Goal: Task Accomplishment & Management: Manage account settings

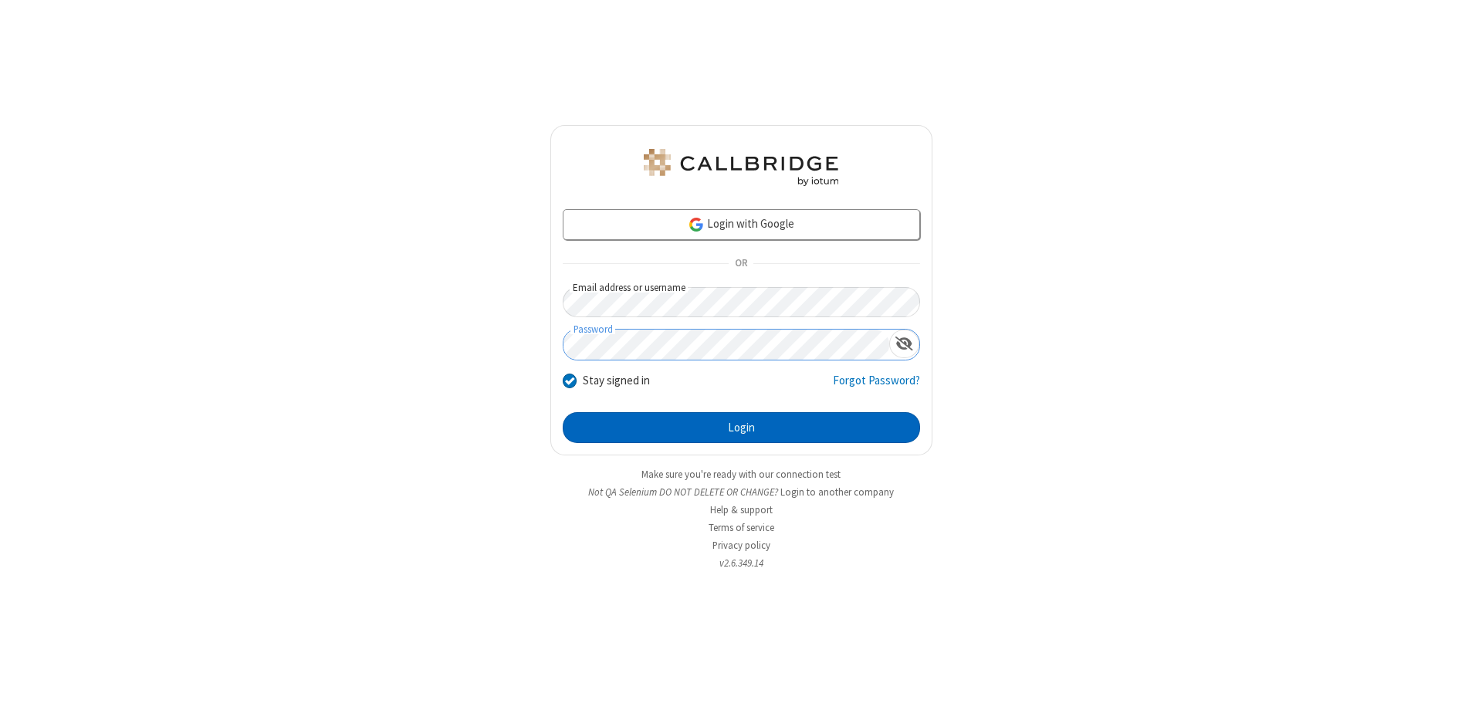
click at [741, 428] on button "Login" at bounding box center [741, 427] width 357 height 31
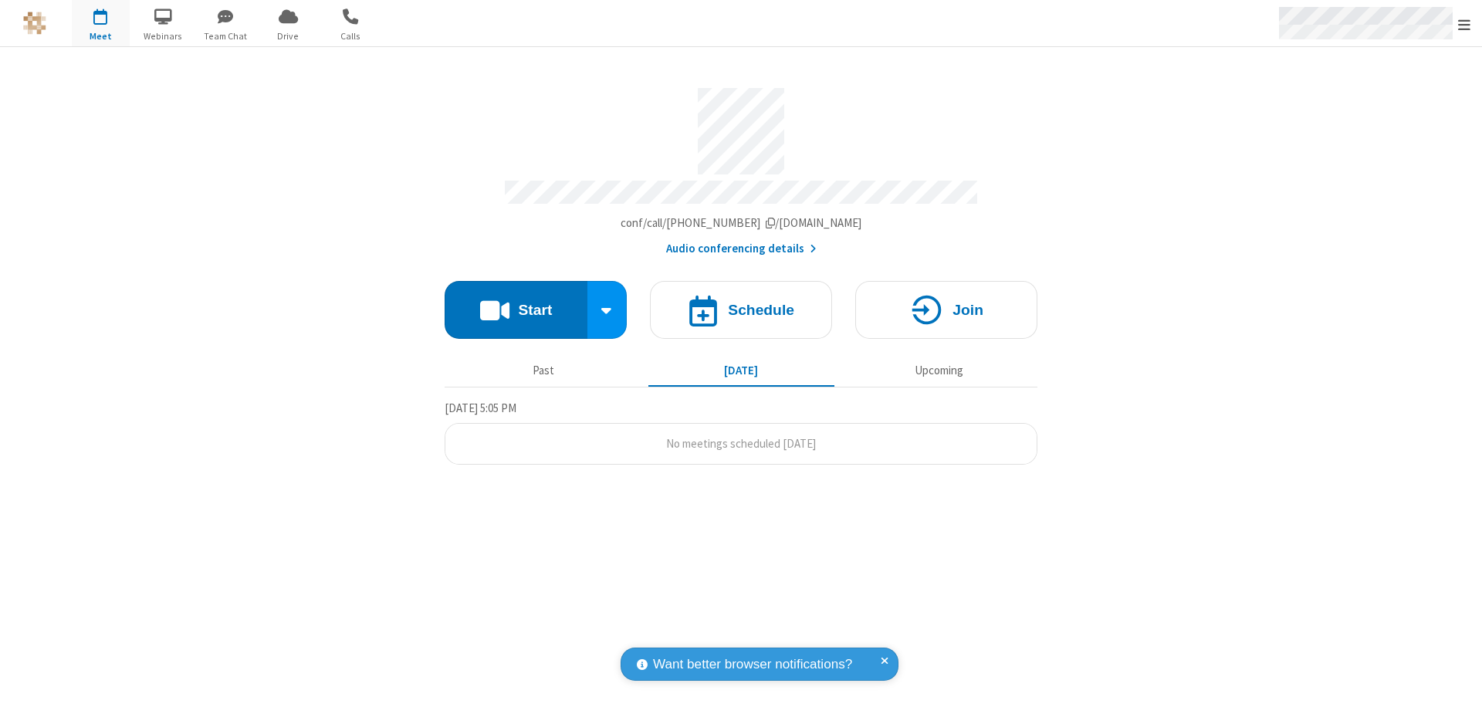
click at [1464, 24] on span "Open menu" at bounding box center [1464, 24] width 12 height 15
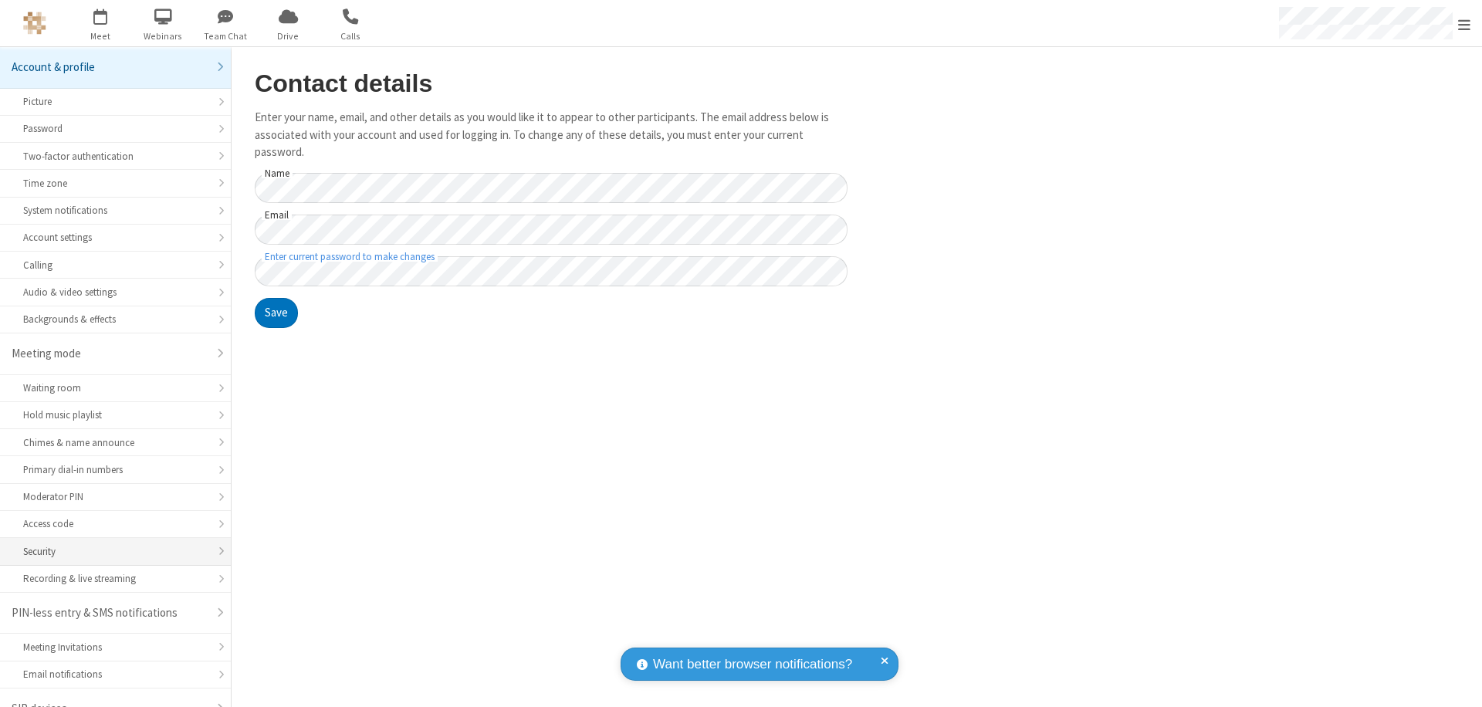
click at [110, 544] on div "Security" at bounding box center [115, 551] width 184 height 15
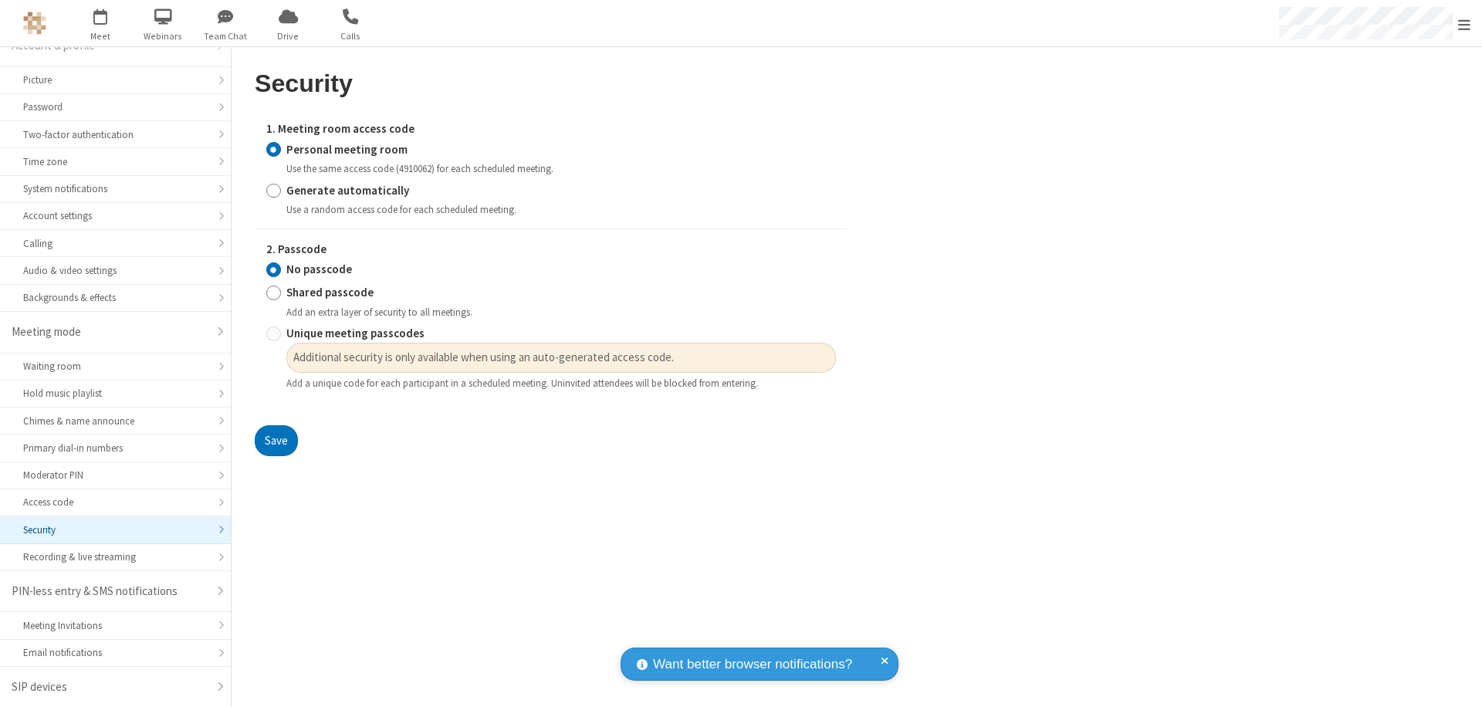
click at [273, 190] on input "Generate automatically" at bounding box center [273, 190] width 15 height 16
radio input "true"
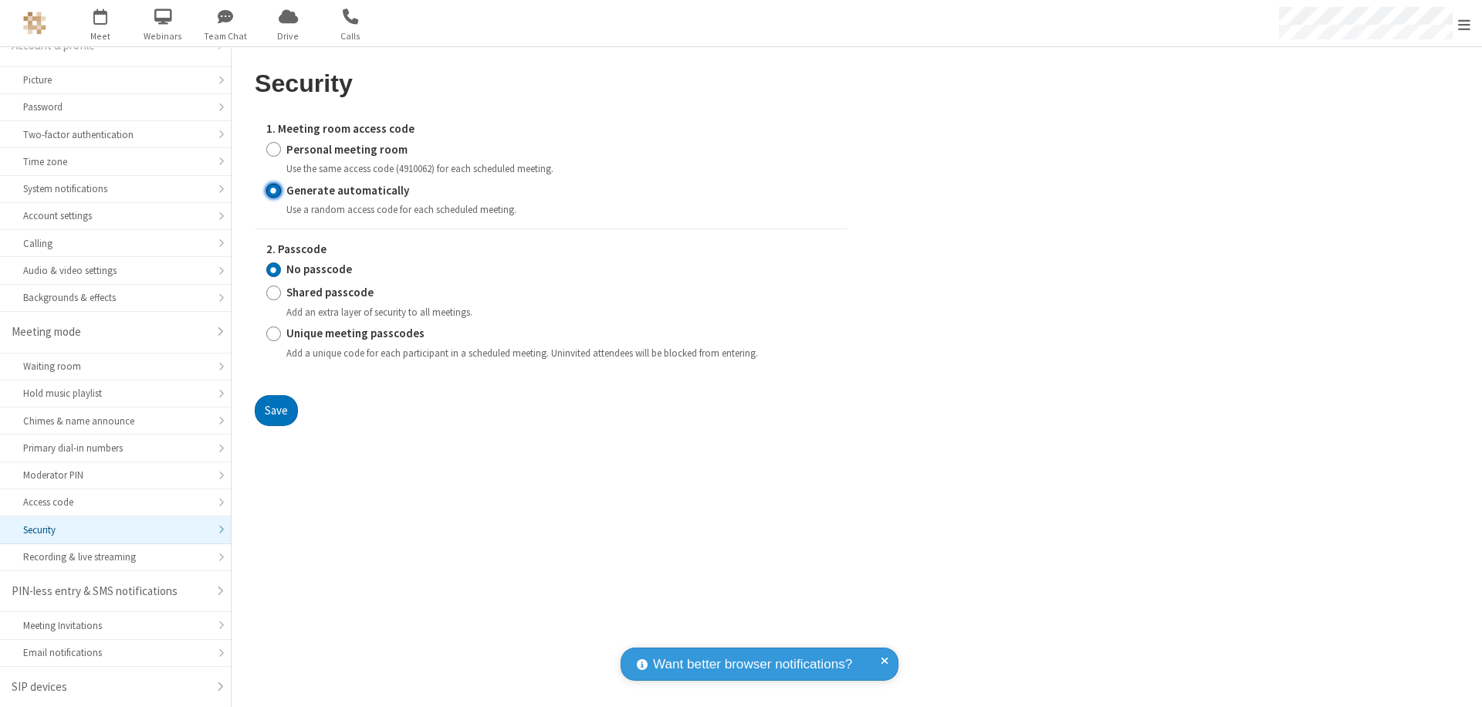
click at [273, 333] on input "Unique meeting passcodes" at bounding box center [273, 334] width 15 height 16
radio input "true"
click at [275, 410] on button "Save" at bounding box center [276, 410] width 43 height 31
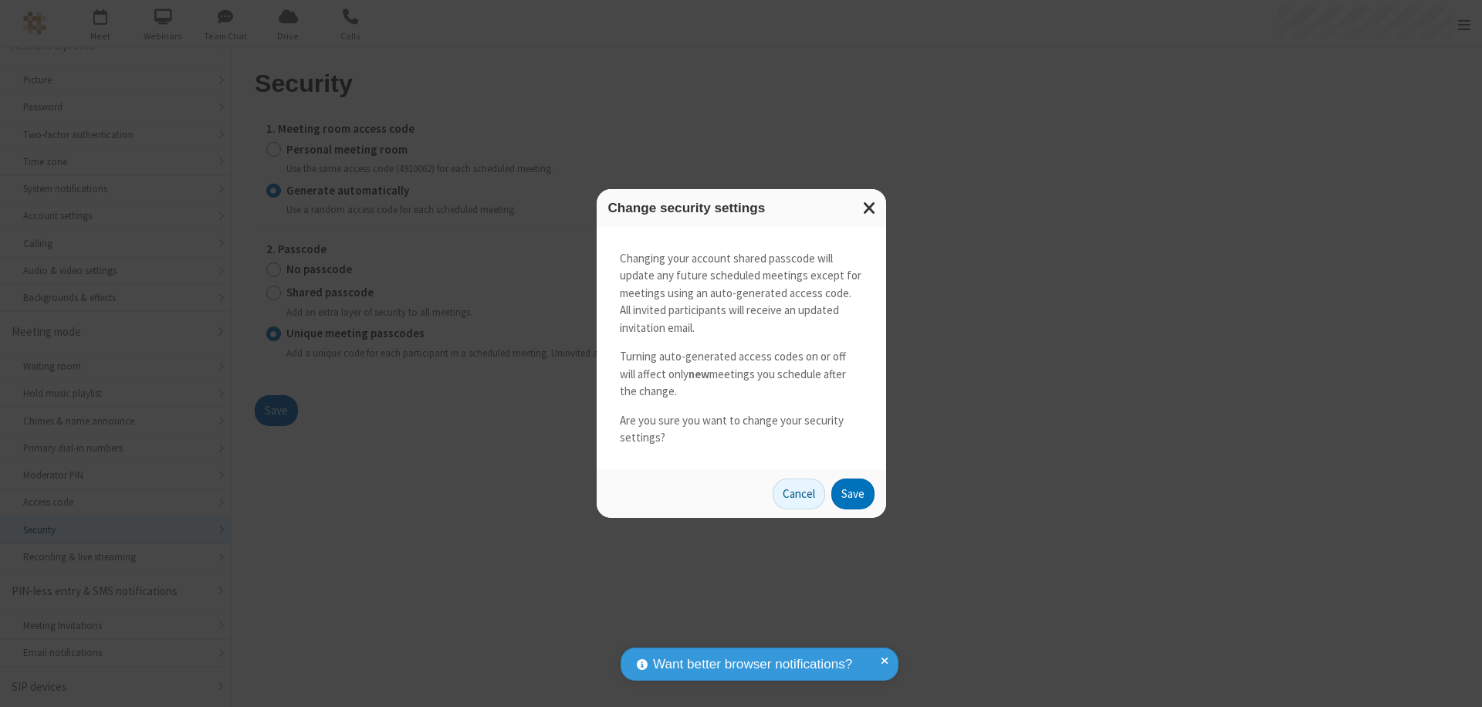
click at [852, 493] on button "Save" at bounding box center [852, 493] width 43 height 31
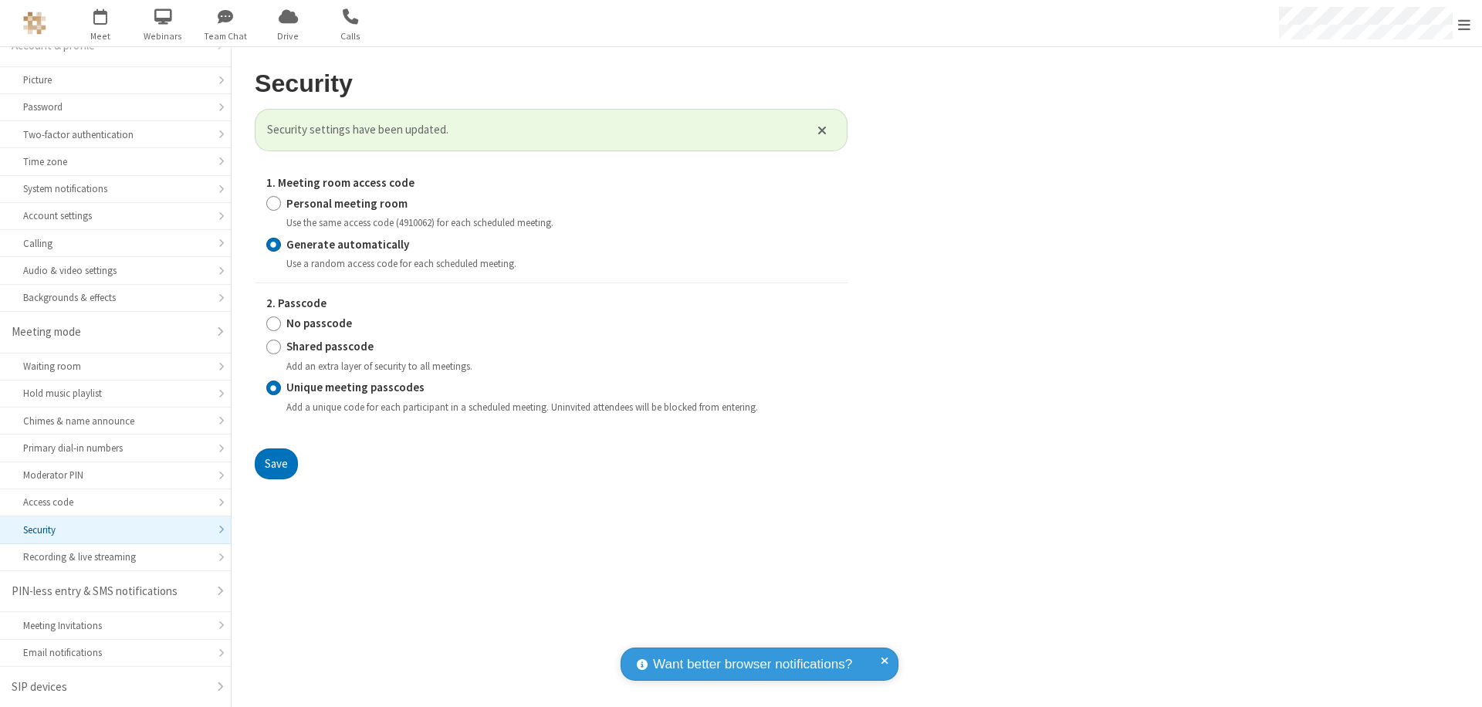
click at [1464, 24] on span "Open menu" at bounding box center [1464, 24] width 12 height 15
click at [100, 23] on span "button" at bounding box center [101, 16] width 58 height 26
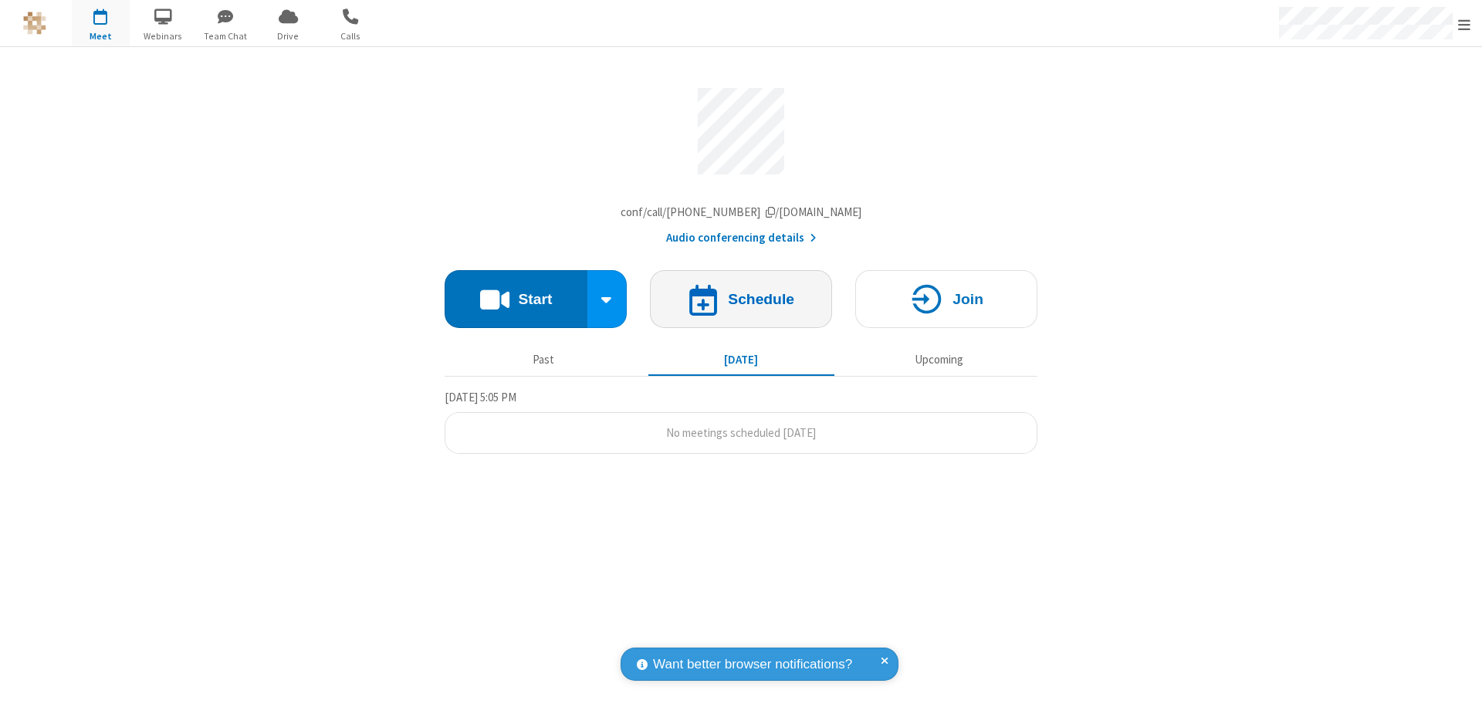
click at [741, 303] on h4 "Schedule" at bounding box center [761, 299] width 66 height 15
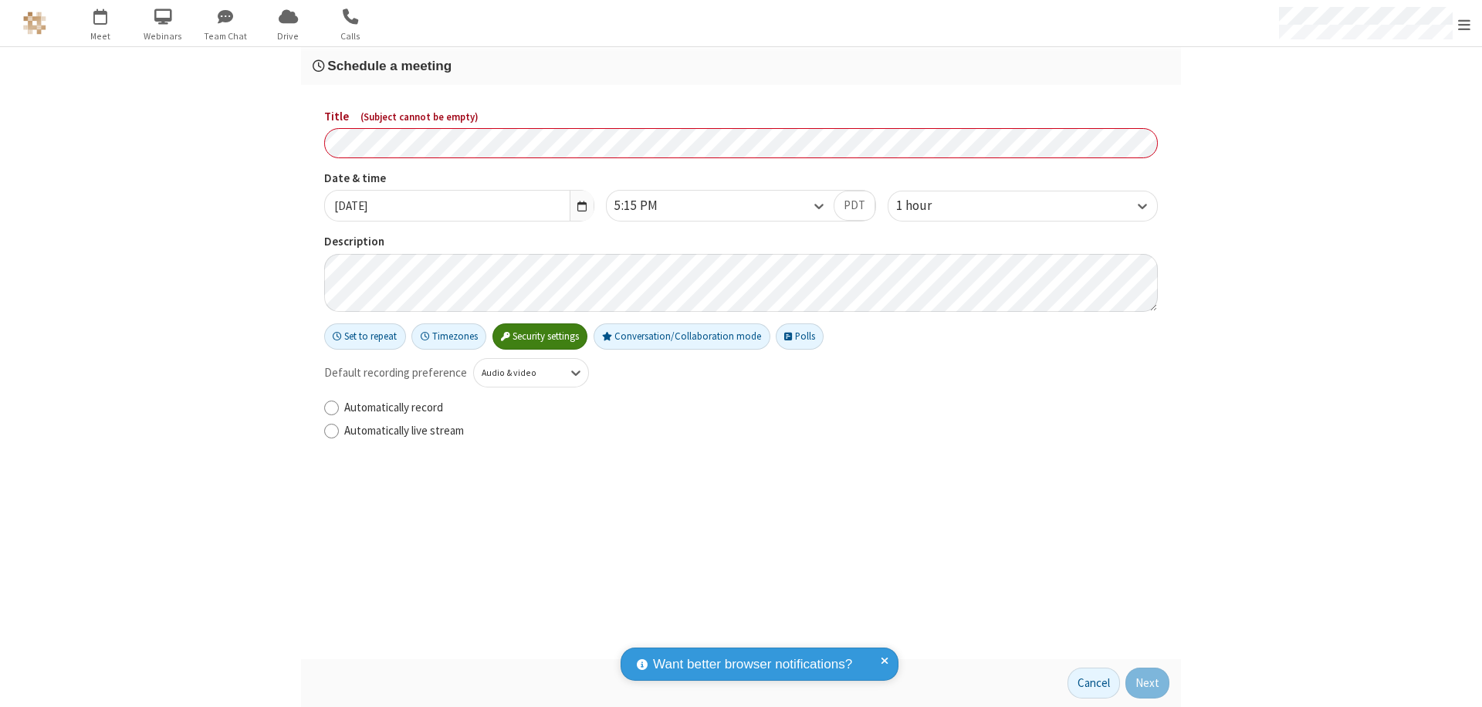
click at [741, 66] on h3 "Schedule a meeting" at bounding box center [741, 66] width 857 height 15
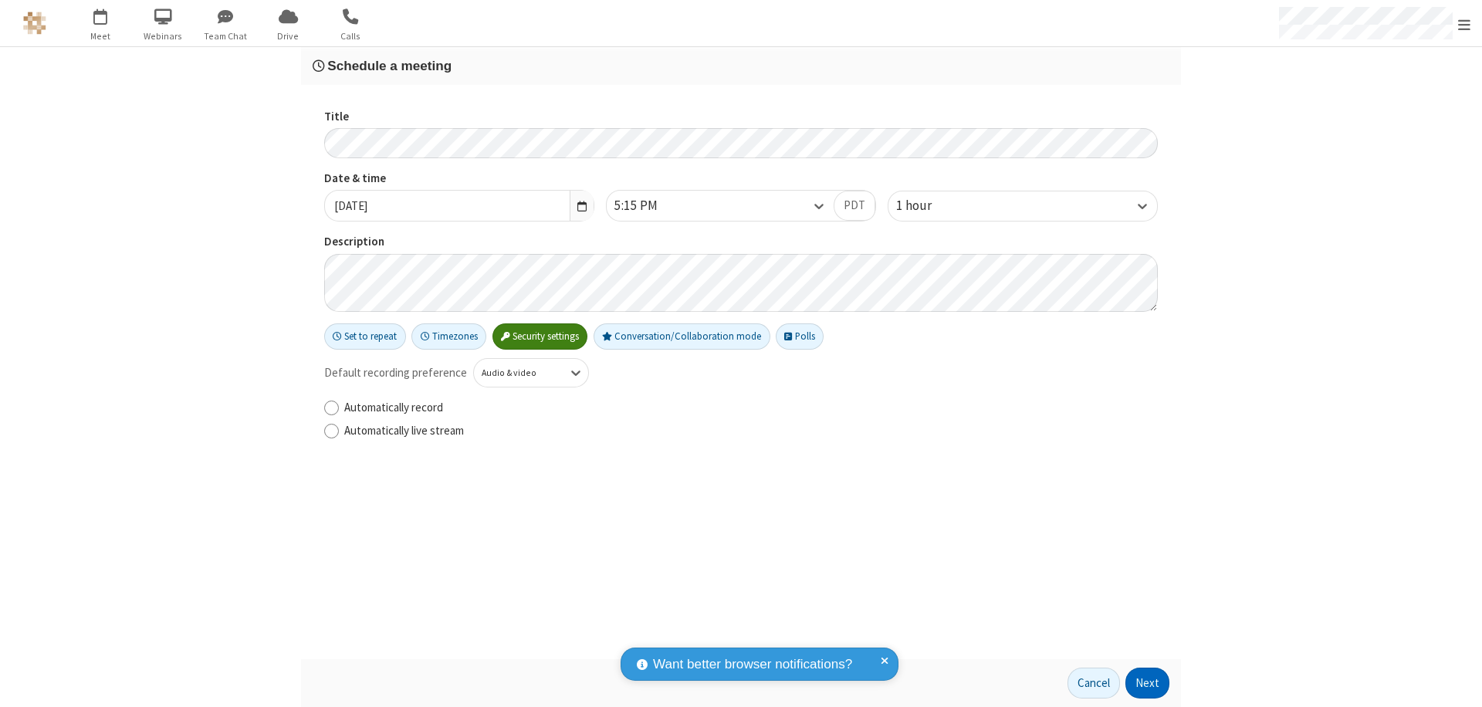
click at [1148, 683] on button "Next" at bounding box center [1147, 683] width 44 height 31
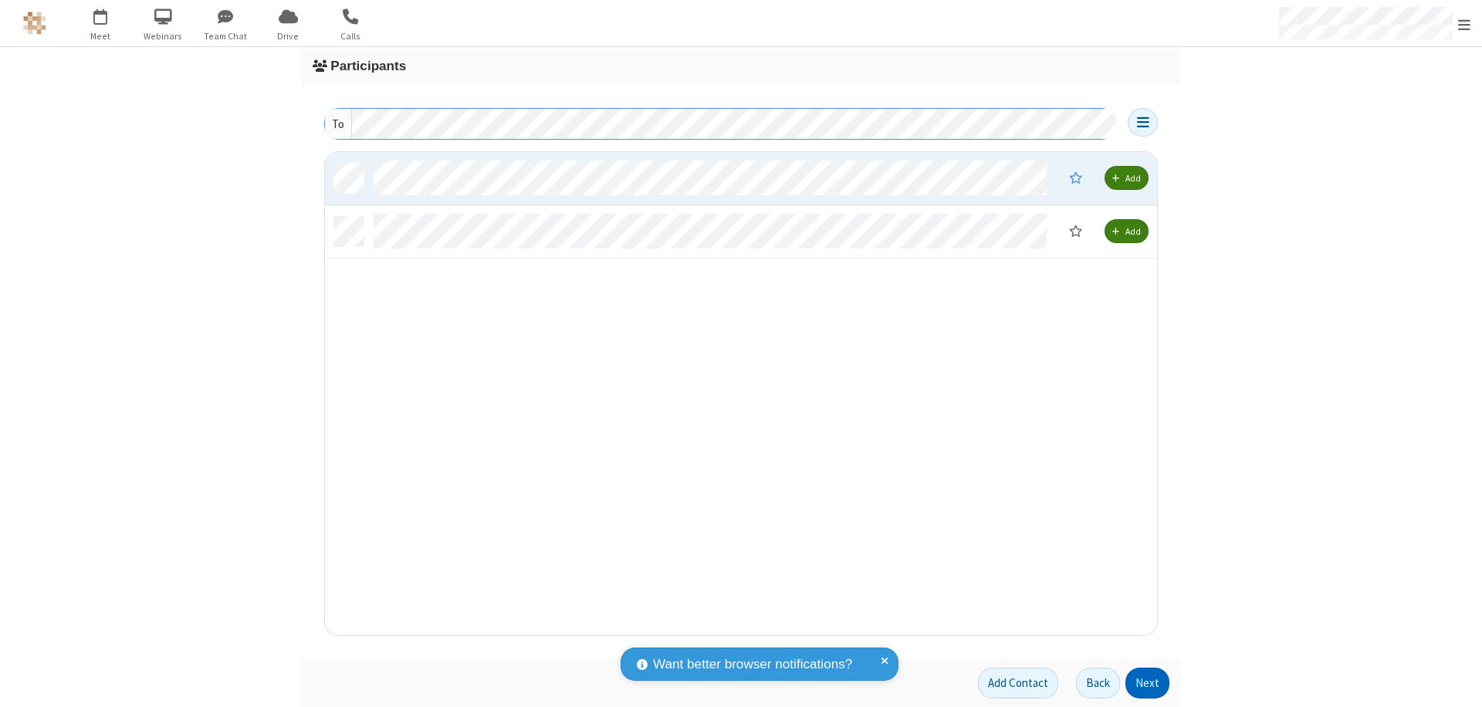
click at [1148, 683] on button "Next" at bounding box center [1147, 683] width 44 height 31
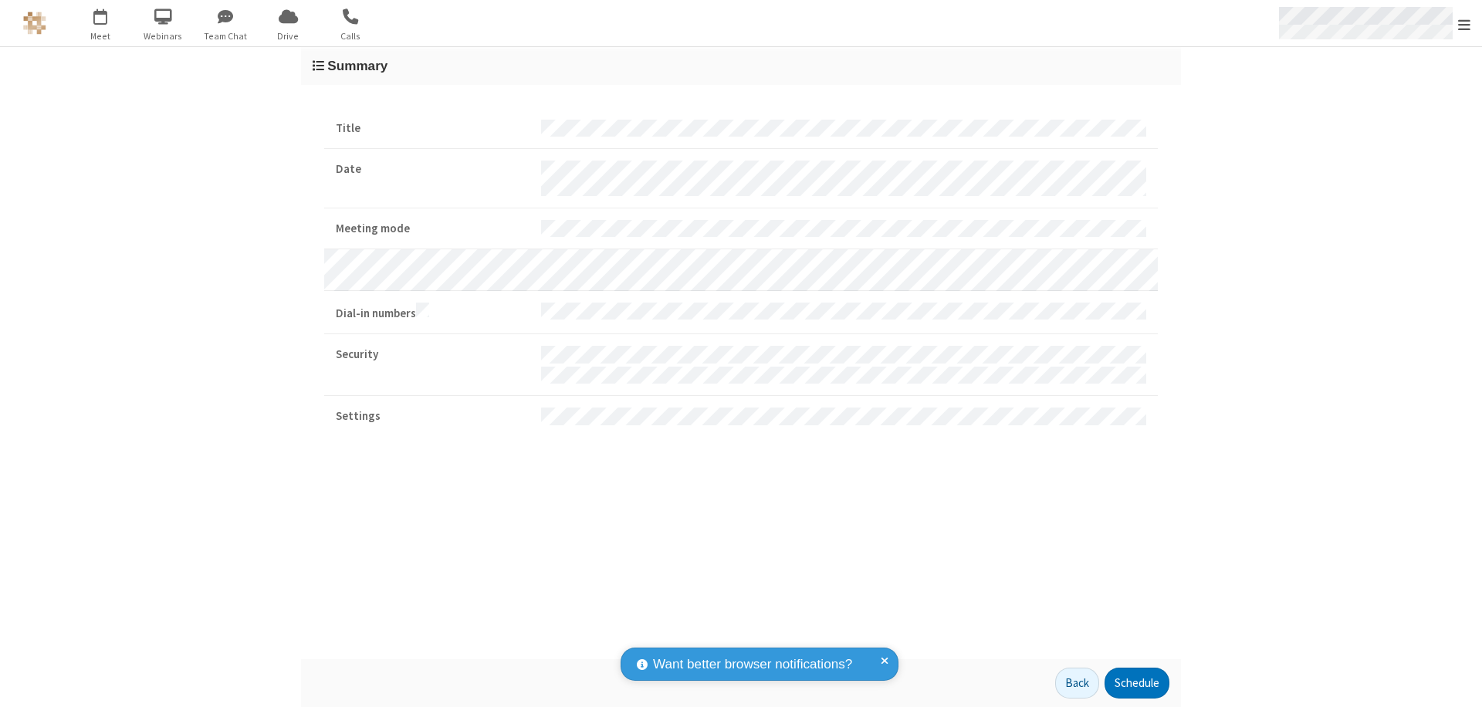
click at [1464, 24] on span "Open menu" at bounding box center [1464, 24] width 12 height 15
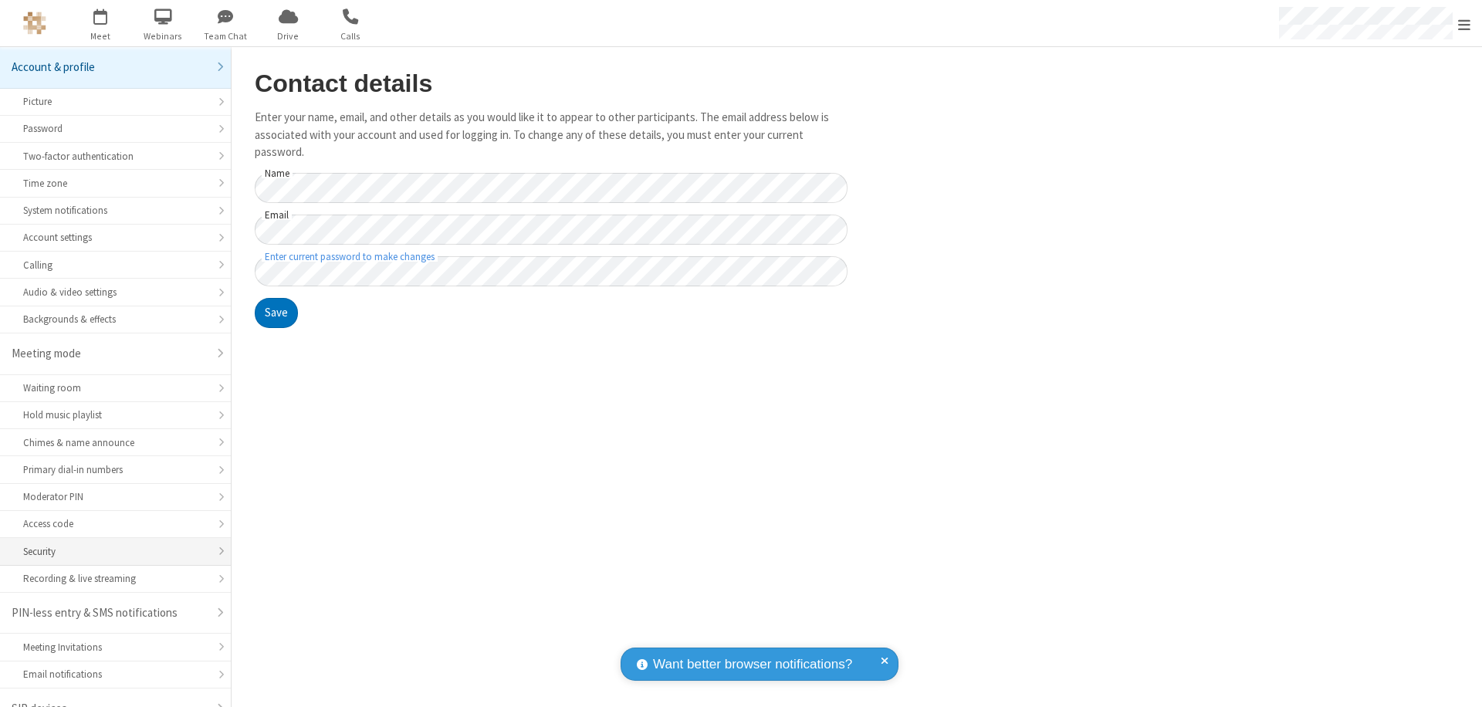
click at [110, 544] on div "Security" at bounding box center [115, 551] width 184 height 15
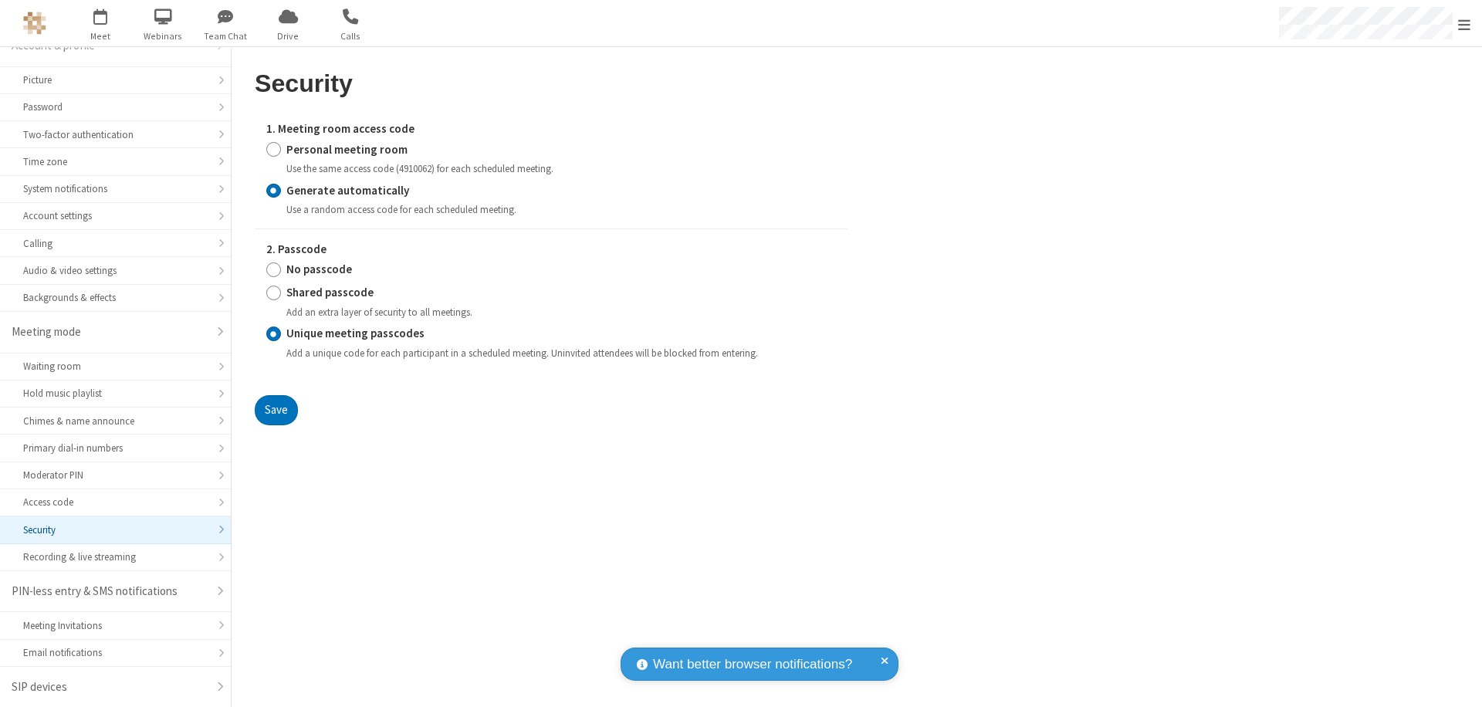
click at [273, 149] on input "Personal meeting room" at bounding box center [273, 149] width 15 height 16
radio input "true"
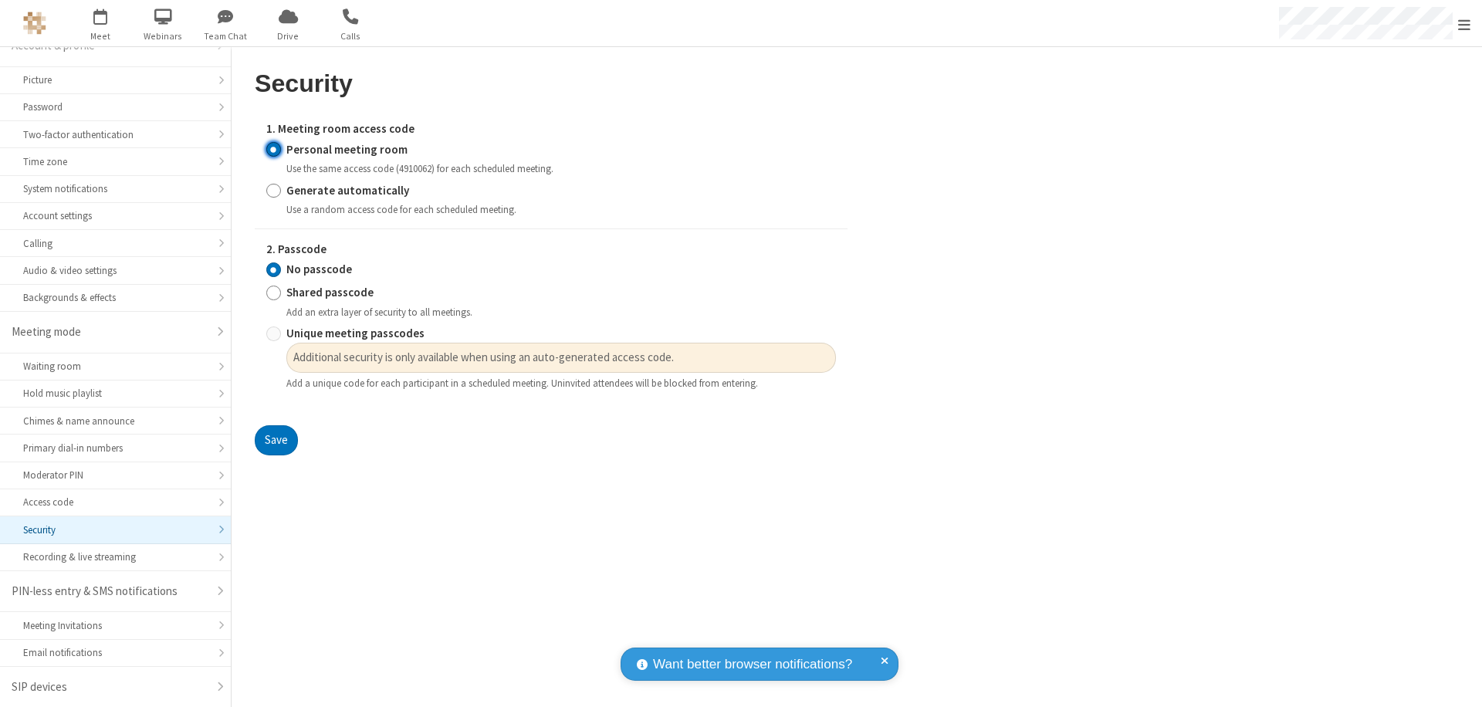
click at [273, 269] on input "No passcode" at bounding box center [273, 270] width 15 height 16
click at [275, 441] on button "Save" at bounding box center [276, 440] width 43 height 31
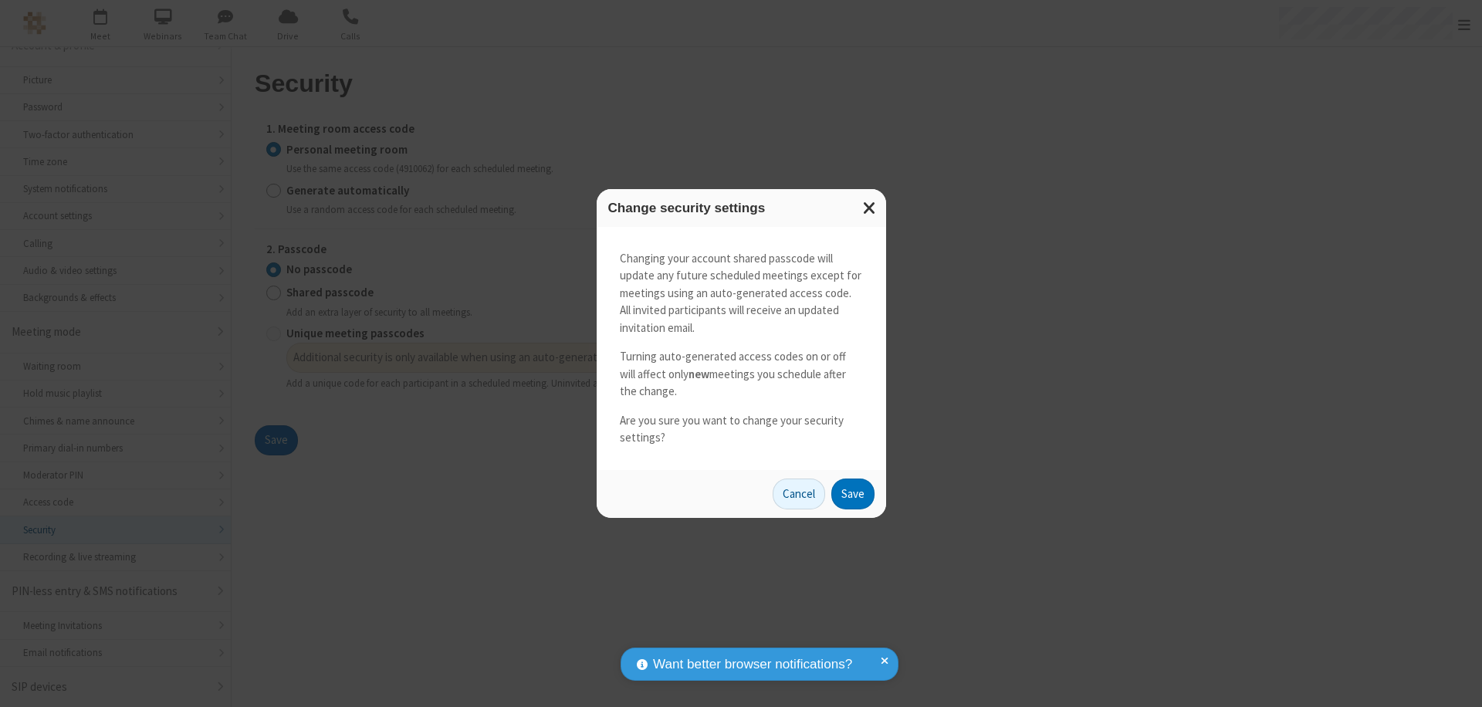
click at [852, 493] on button "Save" at bounding box center [852, 493] width 43 height 31
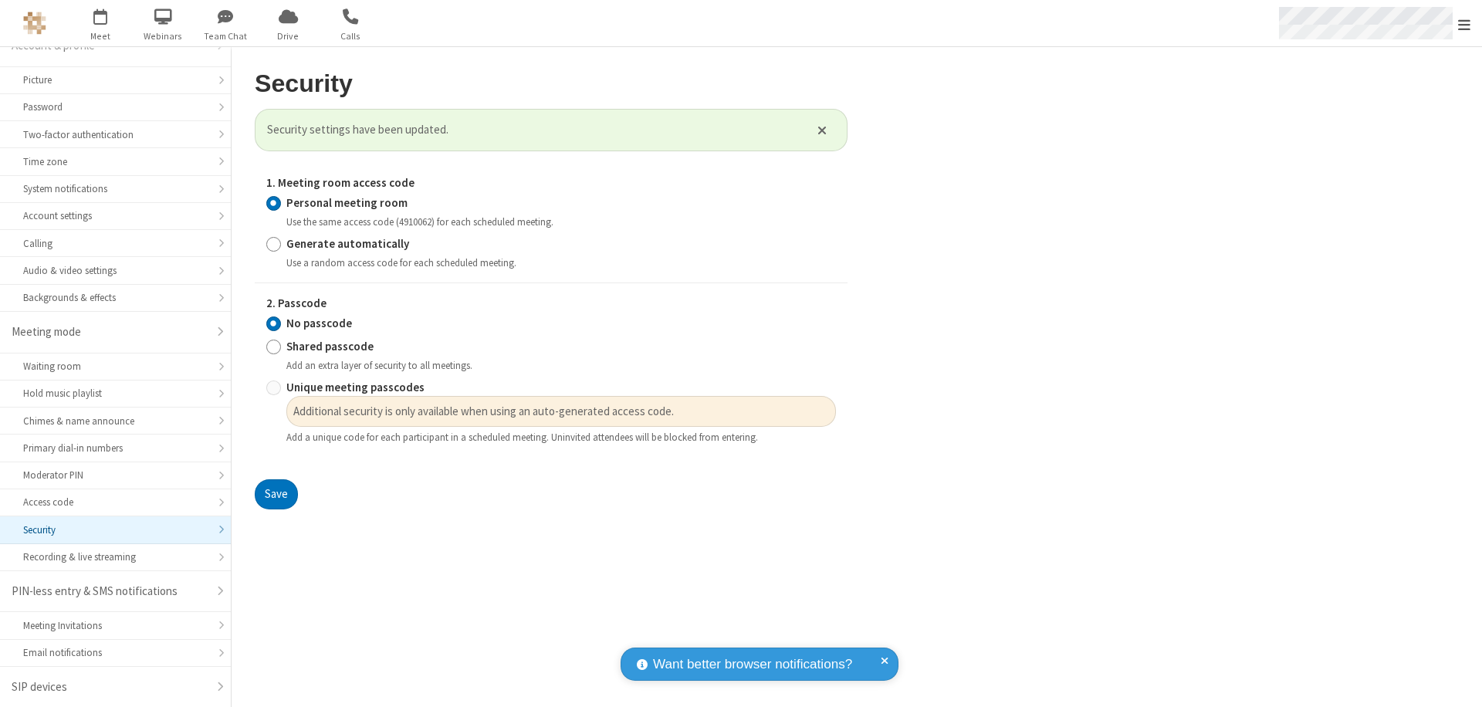
click at [1464, 23] on span "Open menu" at bounding box center [1464, 24] width 12 height 15
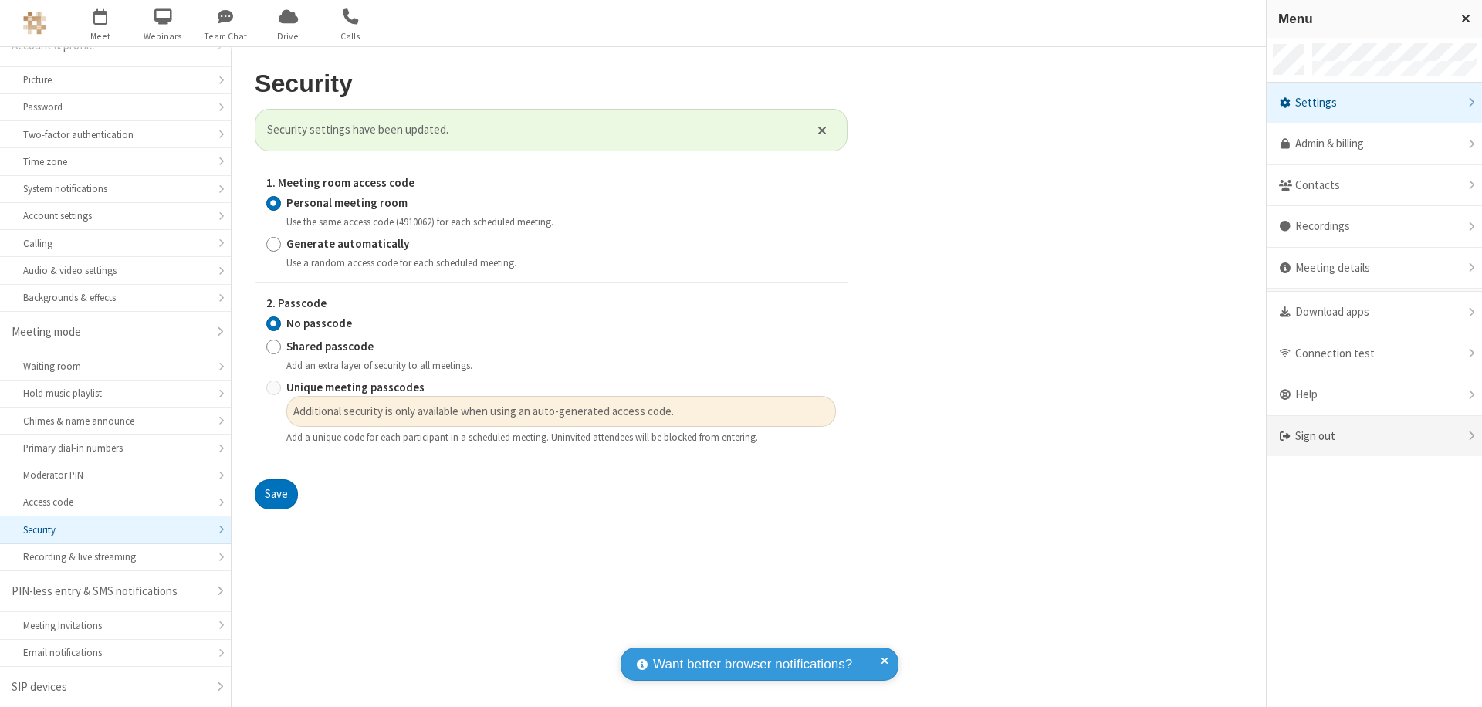
click at [1374, 436] on div "Sign out" at bounding box center [1373, 436] width 215 height 41
